Goal: Find specific page/section: Find specific page/section

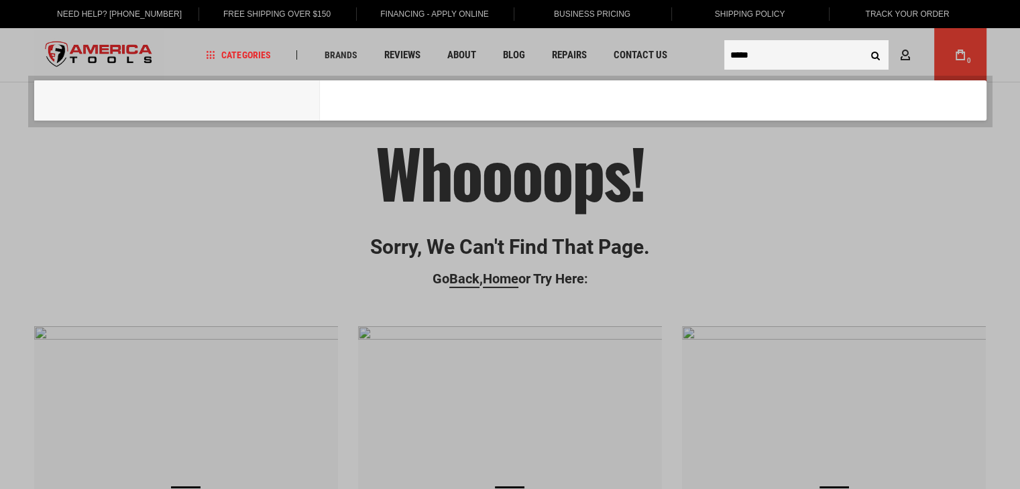
type input "*****"
click at [863, 42] on button "Search" at bounding box center [875, 54] width 25 height 25
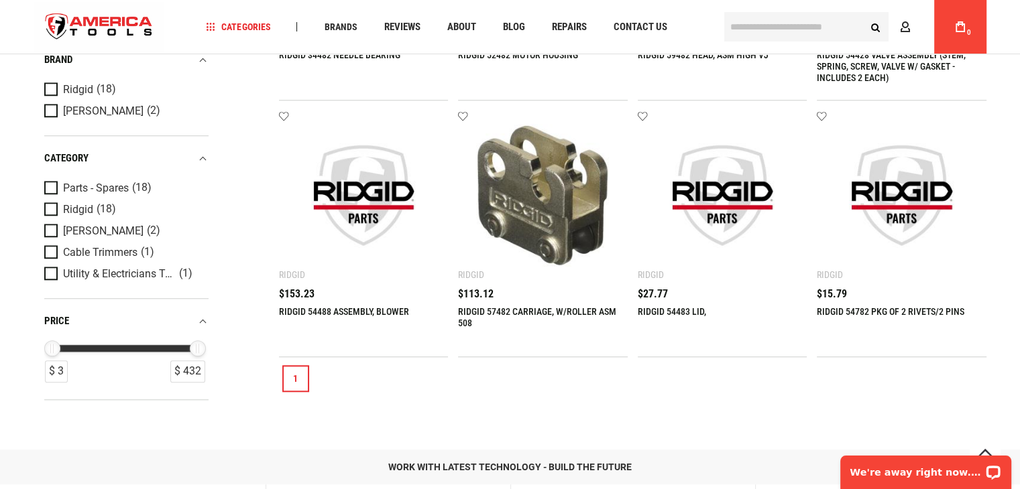
scroll to position [1274, 0]
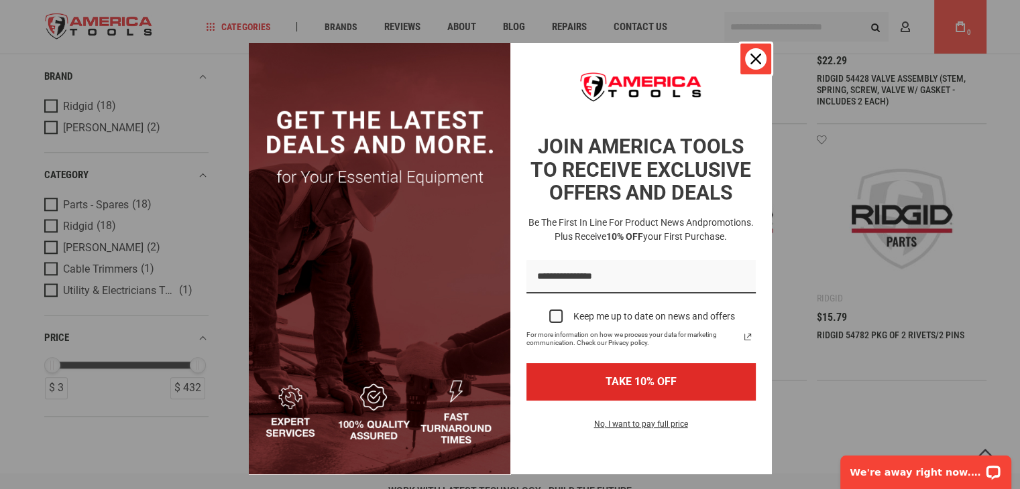
click at [752, 52] on div "Close" at bounding box center [755, 58] width 21 height 21
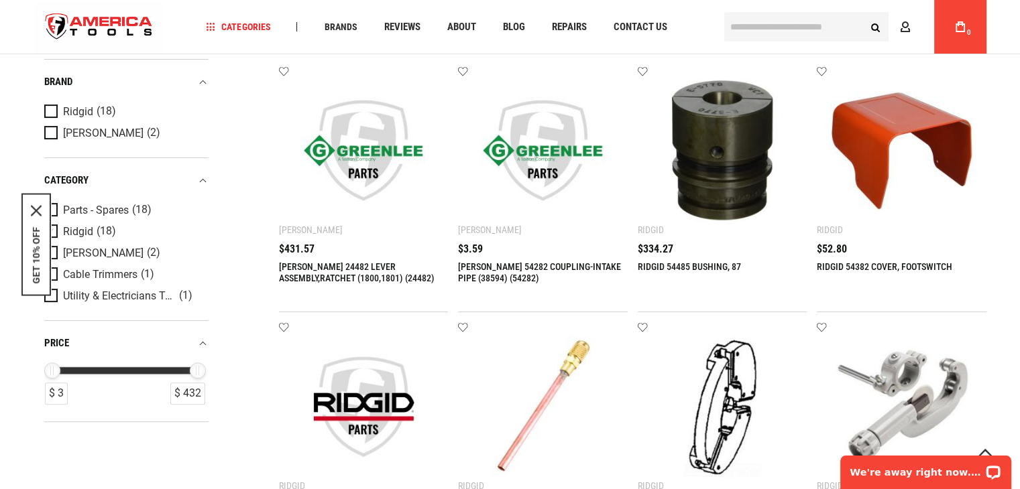
scroll to position [335, 0]
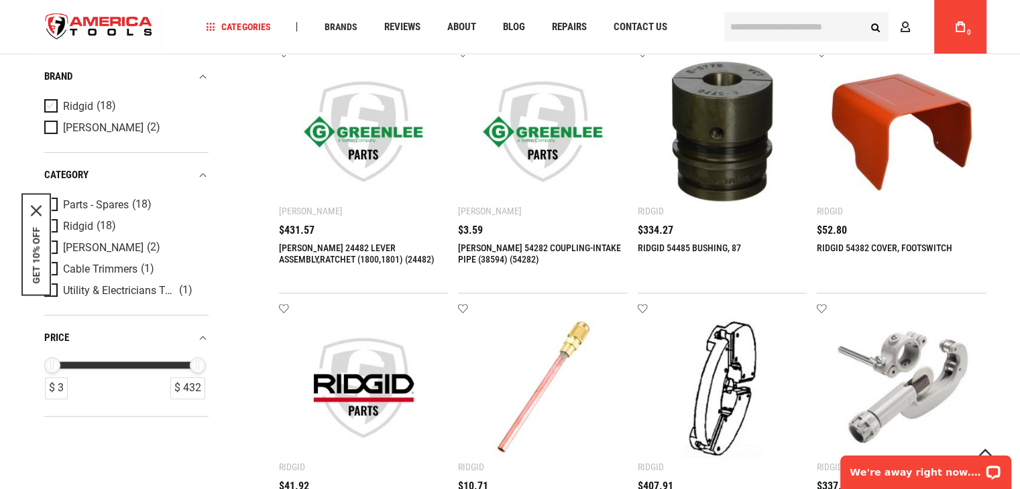
click at [90, 109] on span "Ridgid" at bounding box center [78, 107] width 30 height 12
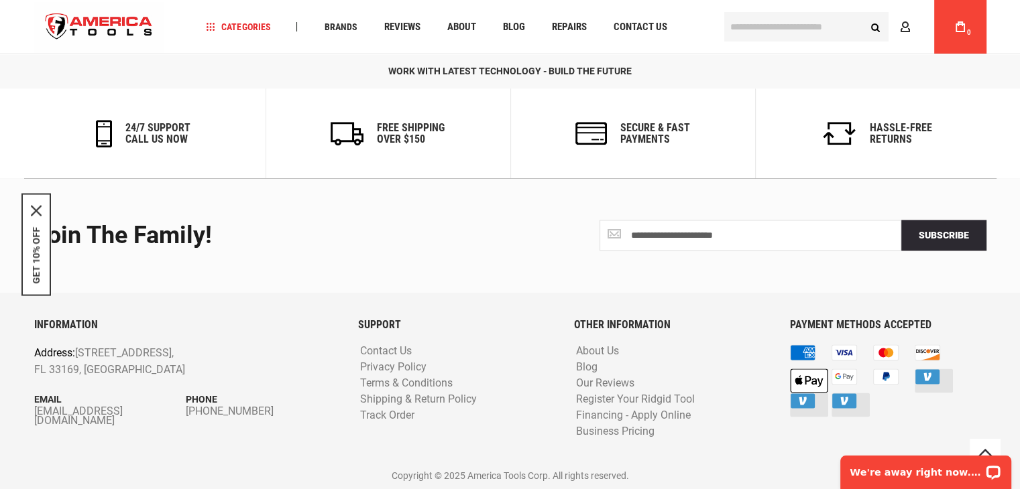
scroll to position [1695, 0]
